Goal: Check status: Check status

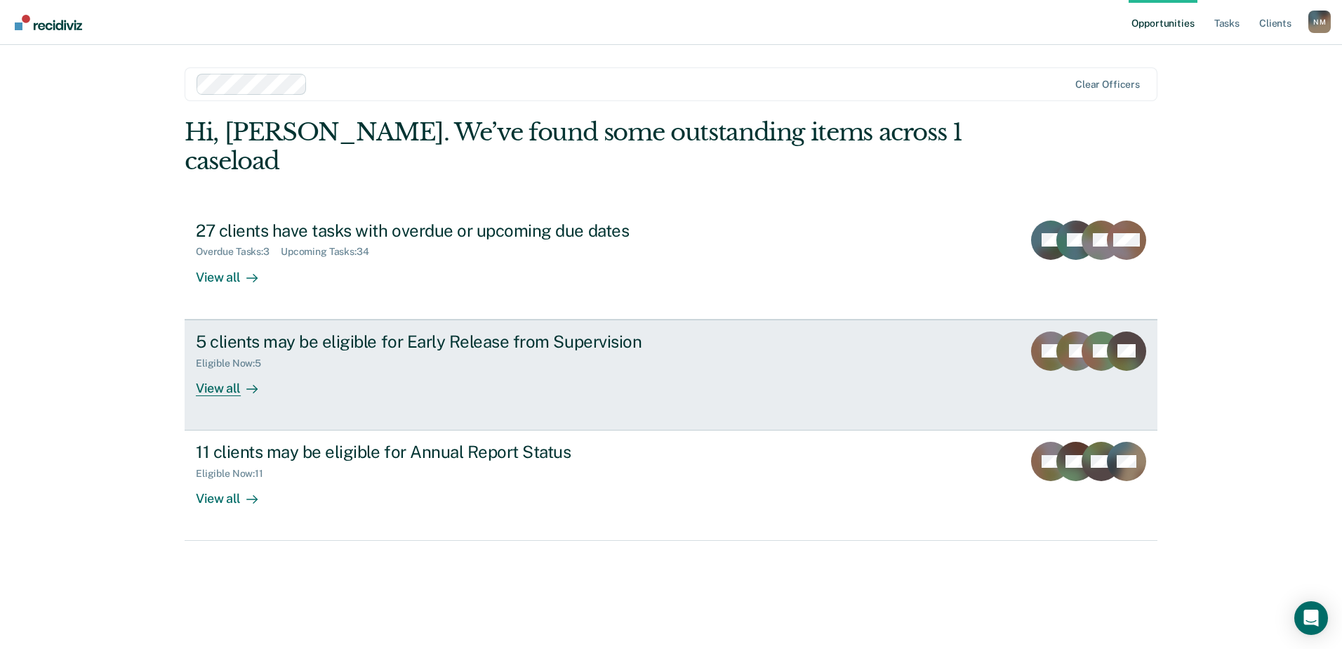
click at [225, 369] on div "View all" at bounding box center [235, 382] width 79 height 27
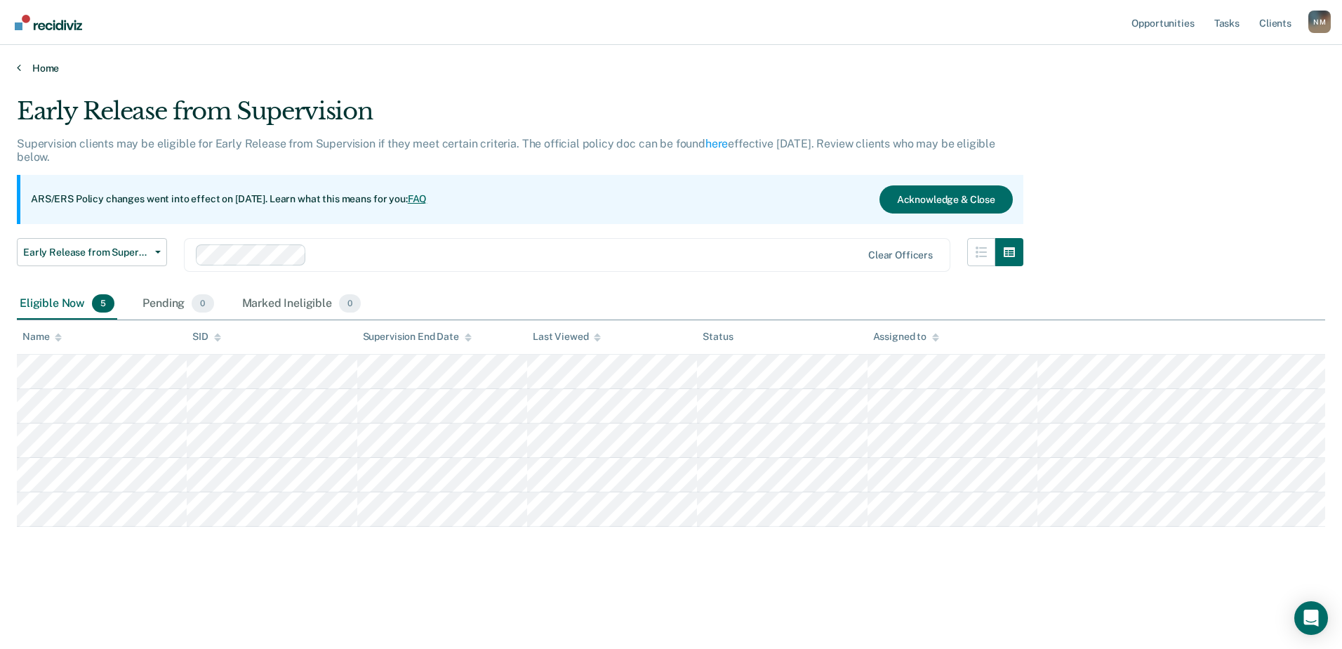
click at [27, 65] on link "Home" at bounding box center [671, 68] width 1309 height 13
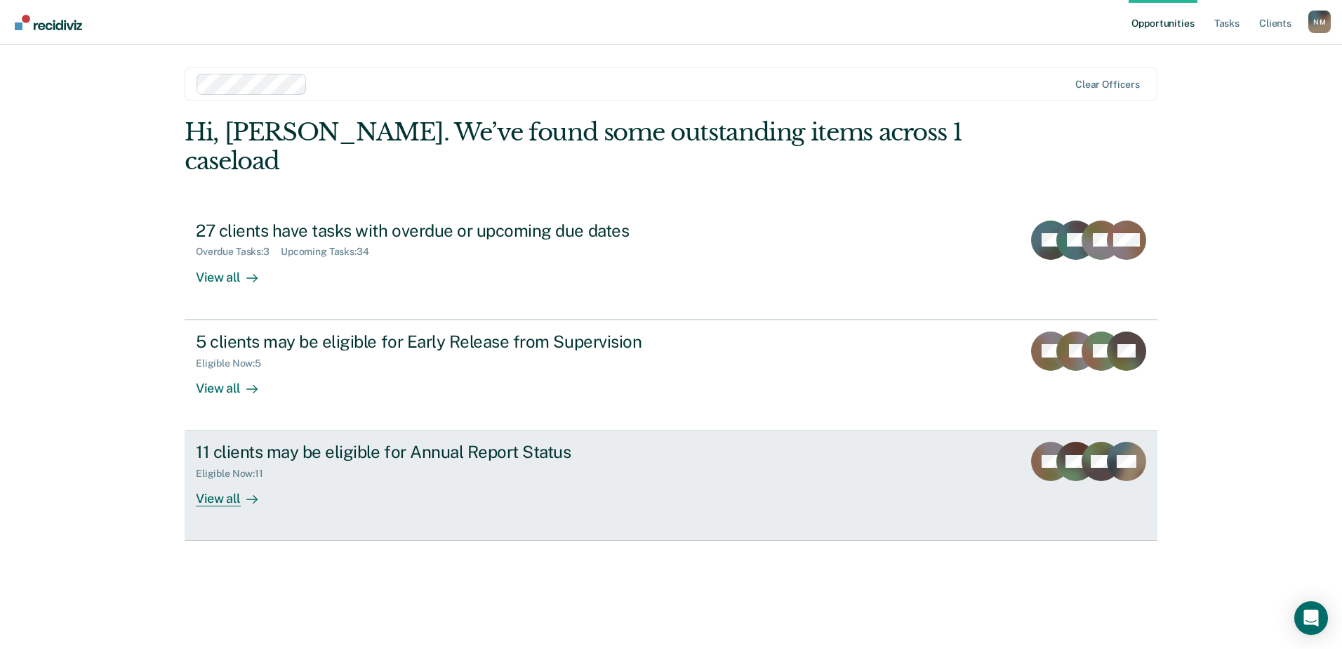
click at [233, 479] on div "View all" at bounding box center [235, 492] width 79 height 27
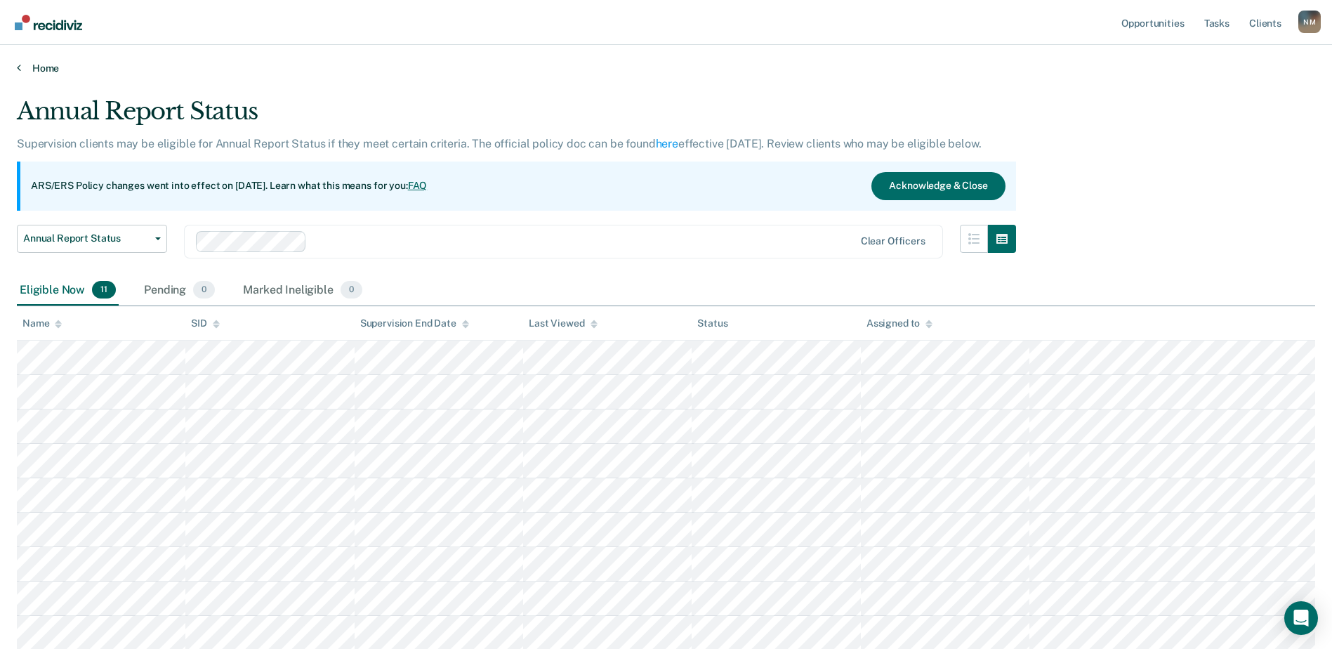
click at [34, 74] on link "Home" at bounding box center [666, 68] width 1298 height 13
